Goal: Check status: Check status

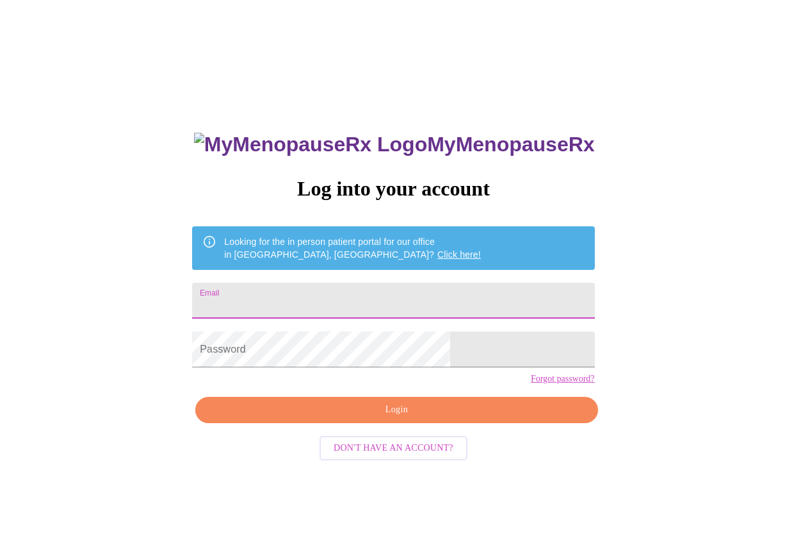
click at [341, 299] on input "Email" at bounding box center [393, 301] width 402 height 36
type input "[EMAIL_ADDRESS][DOMAIN_NAME]"
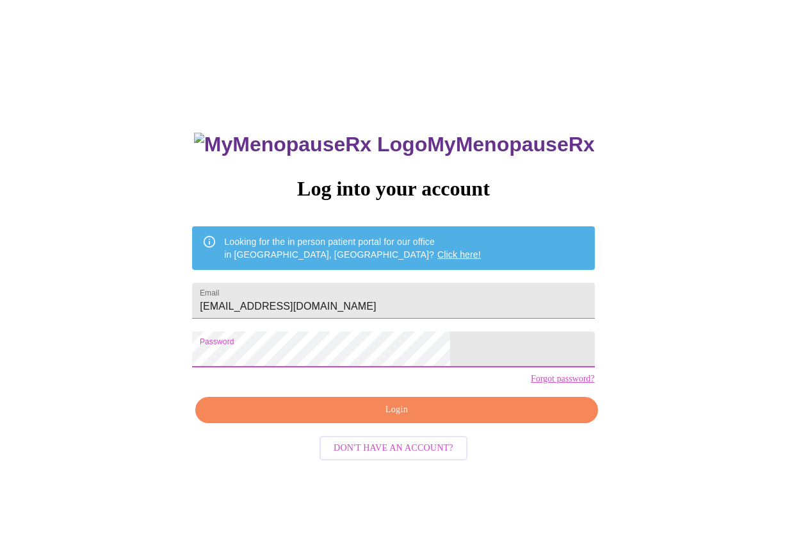
click at [404, 418] on span "Login" at bounding box center [396, 410] width 373 height 16
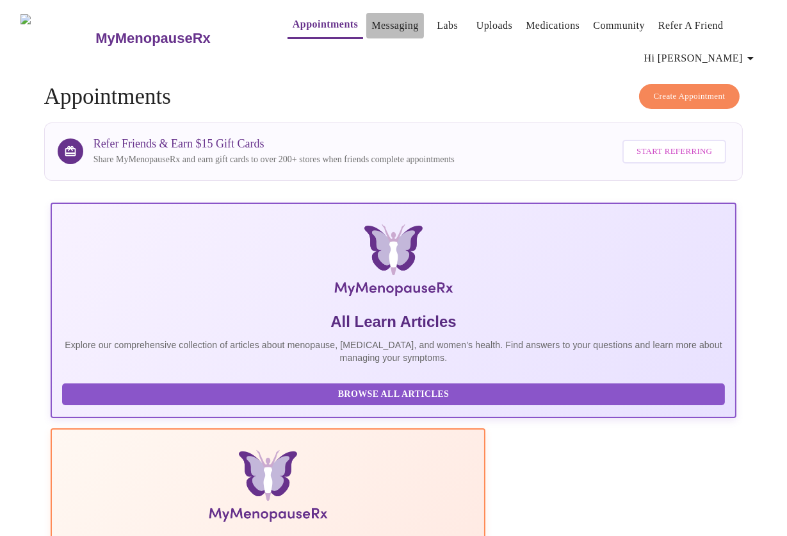
click at [372, 22] on link "Messaging" at bounding box center [395, 26] width 47 height 18
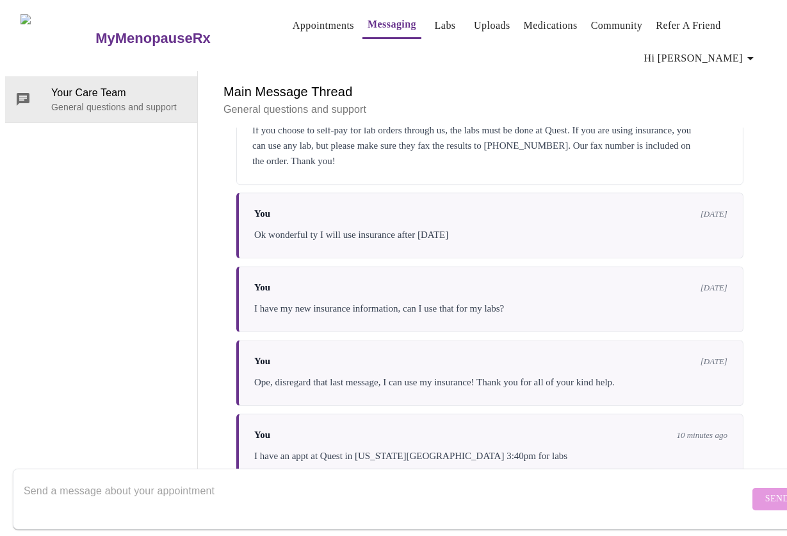
scroll to position [4482, 0]
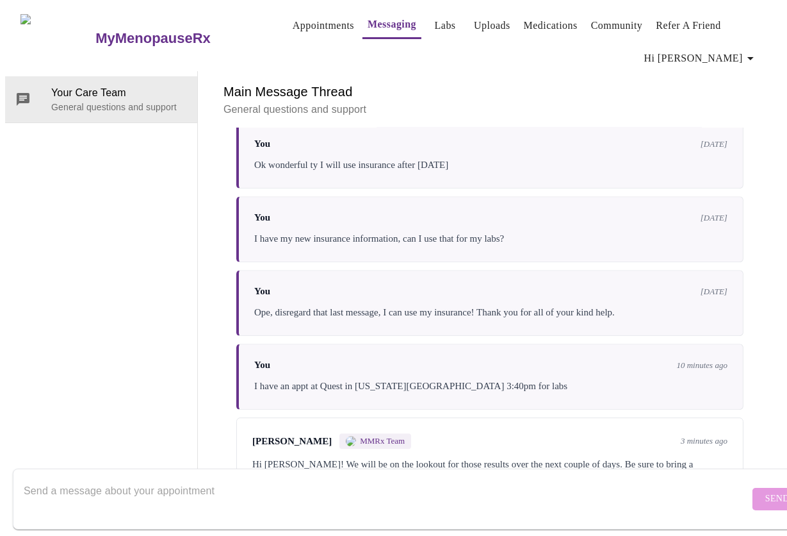
click at [103, 479] on textarea "Send a message about your appointment" at bounding box center [387, 498] width 726 height 41
type textarea "Will do! Thank you!"
click at [766, 491] on span "Send" at bounding box center [778, 499] width 24 height 16
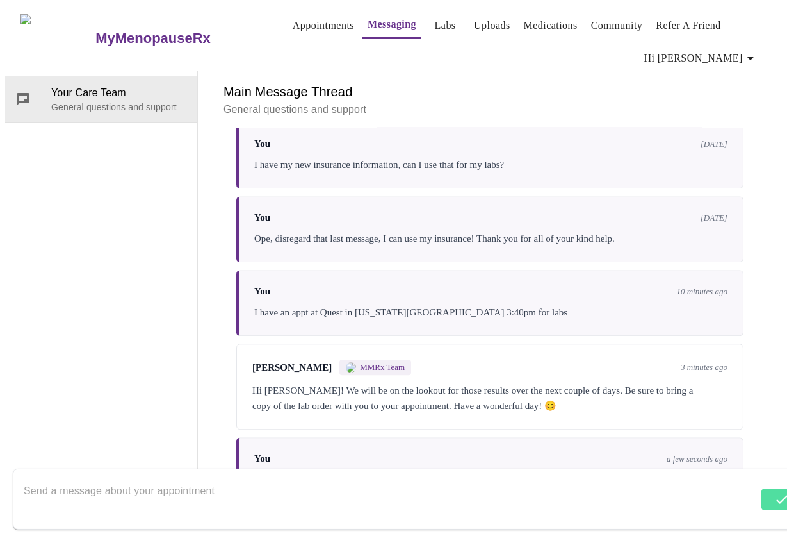
scroll to position [4463, 0]
click at [201, 478] on textarea "Send a message about your appointment" at bounding box center [391, 498] width 735 height 41
click at [435, 23] on link "Labs" at bounding box center [445, 26] width 21 height 18
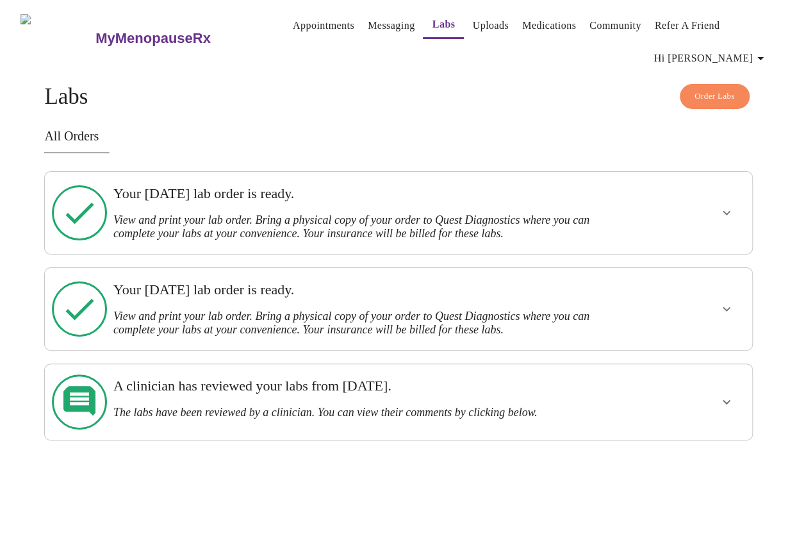
click at [732, 210] on icon "show more" at bounding box center [726, 212] width 15 height 15
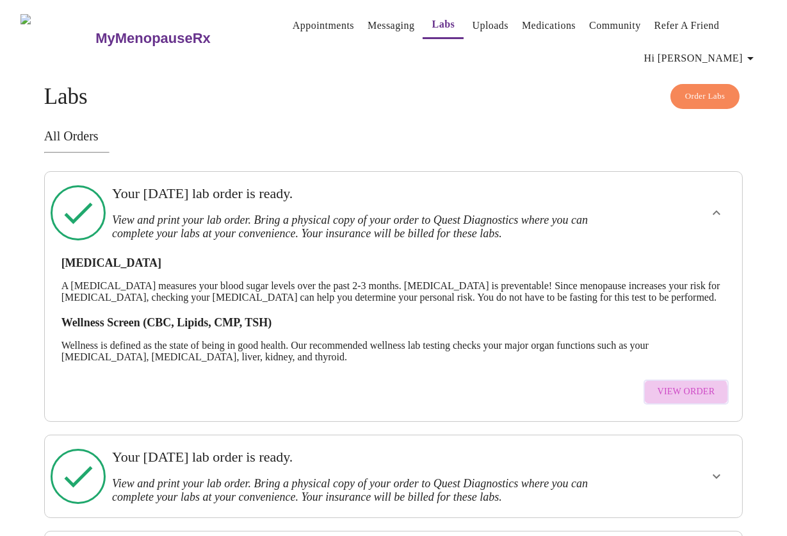
click at [694, 400] on span "View Order" at bounding box center [687, 392] width 58 height 16
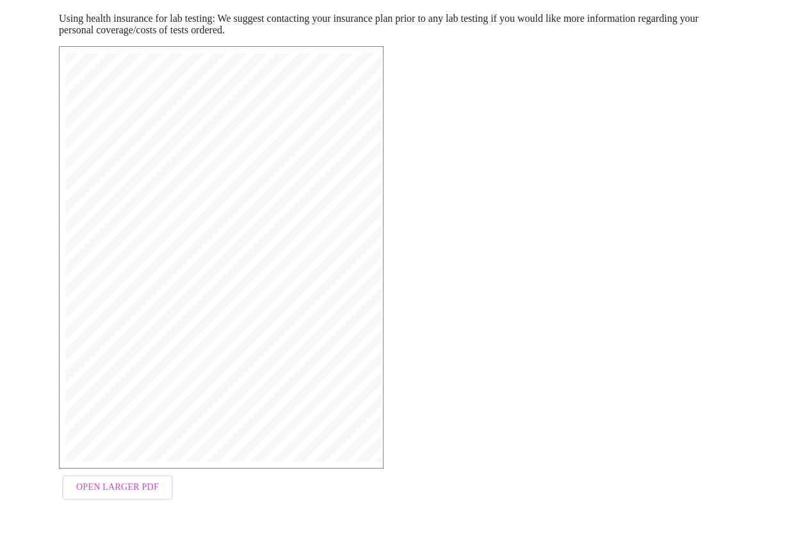
scroll to position [214, 0]
click at [129, 493] on span "Open Larger PDF" at bounding box center [117, 486] width 83 height 16
